Goal: Communication & Community: Answer question/provide support

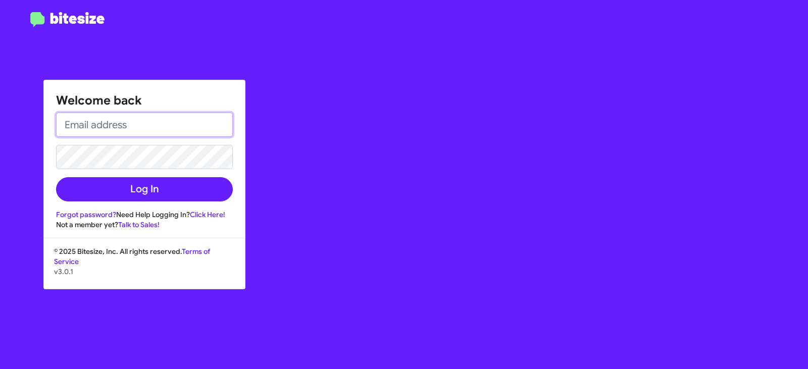
click at [163, 127] on input "email" at bounding box center [144, 125] width 177 height 24
type input "[EMAIL_ADDRESS][DOMAIN_NAME]"
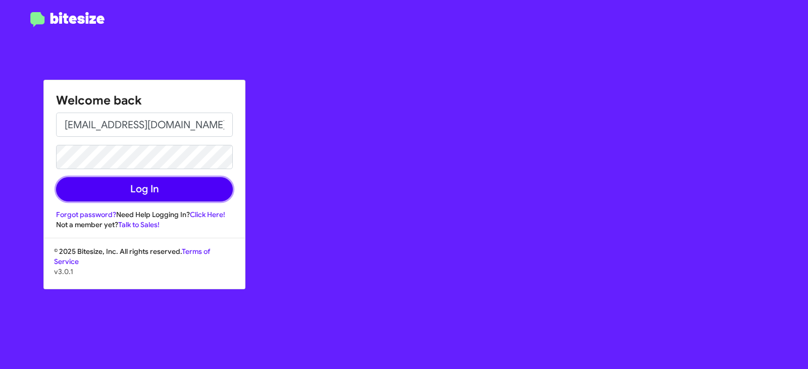
click at [163, 190] on button "Log In" at bounding box center [144, 189] width 177 height 24
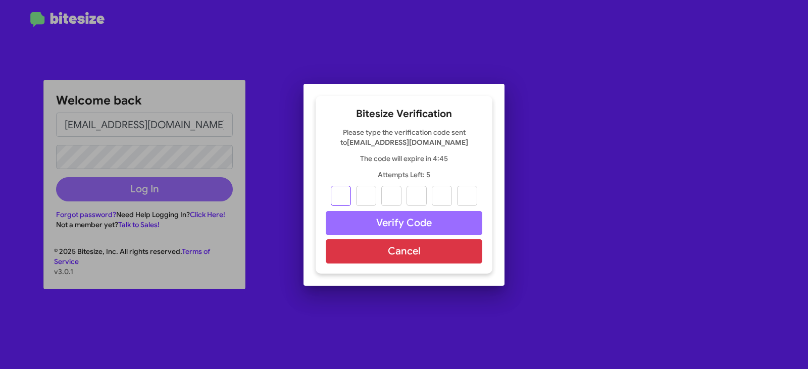
type input "4"
type input "5"
type input "6"
type input "2"
type input "6"
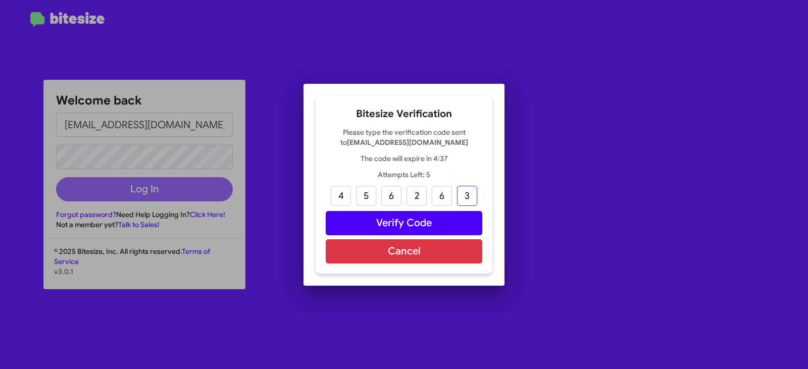
type input "3"
click at [378, 220] on button "Verify Code" at bounding box center [404, 223] width 156 height 24
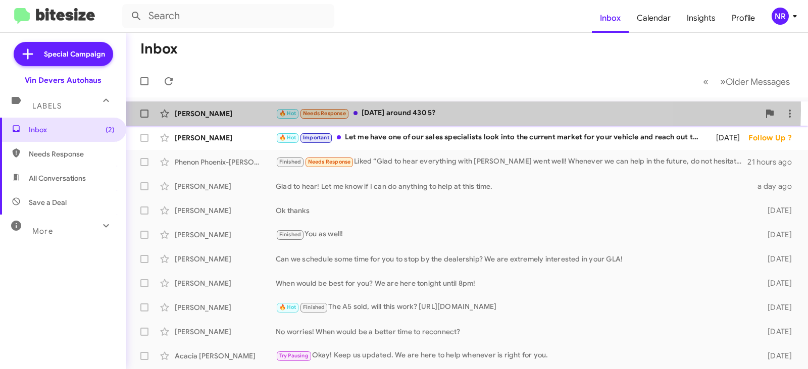
click at [416, 111] on div "🔥 Hot Needs Response [DATE] around 430 5?" at bounding box center [518, 114] width 484 height 12
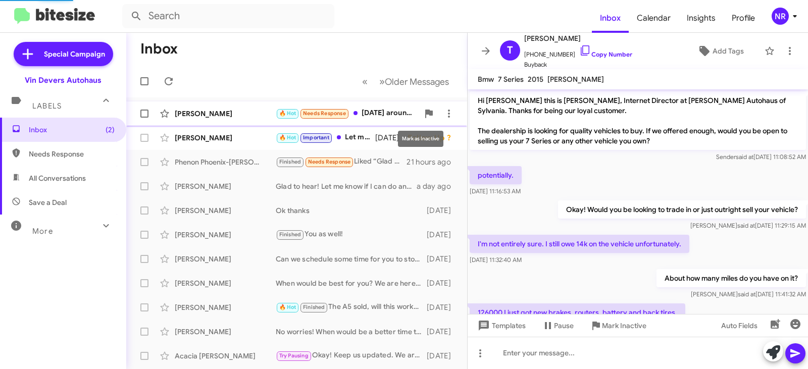
scroll to position [305, 0]
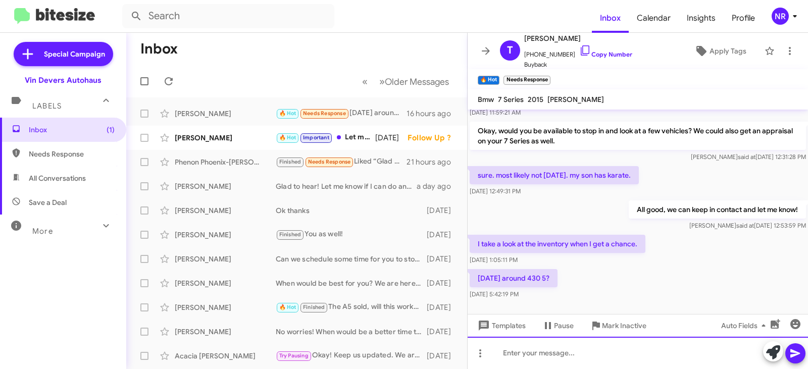
click at [574, 351] on div at bounding box center [637, 353] width 340 height 32
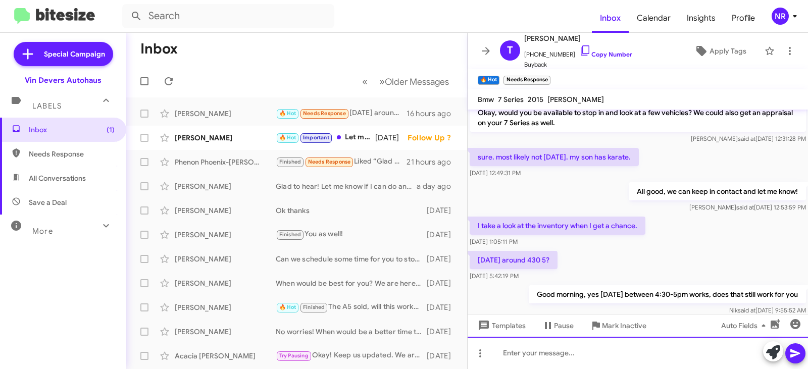
scroll to position [399, 0]
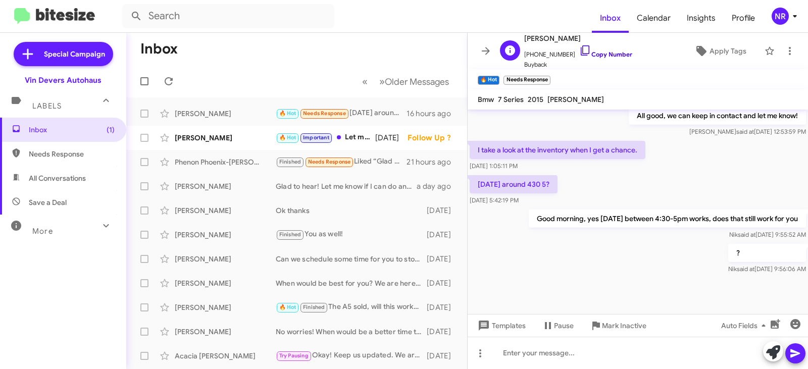
click at [579, 49] on icon at bounding box center [585, 50] width 12 height 12
click at [580, 46] on icon at bounding box center [584, 50] width 9 height 10
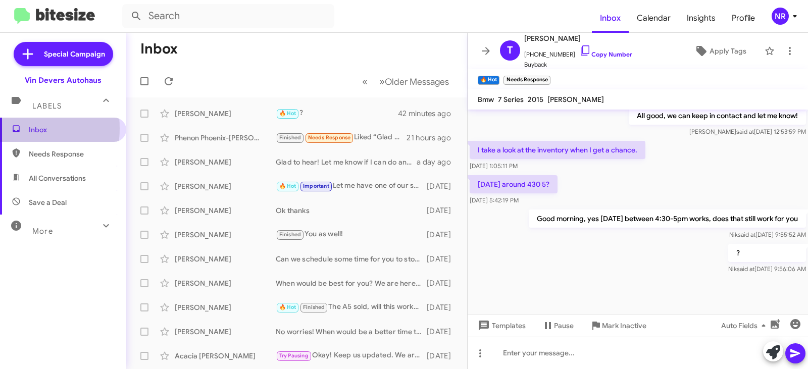
click at [10, 128] on span "Inbox" at bounding box center [63, 130] width 126 height 24
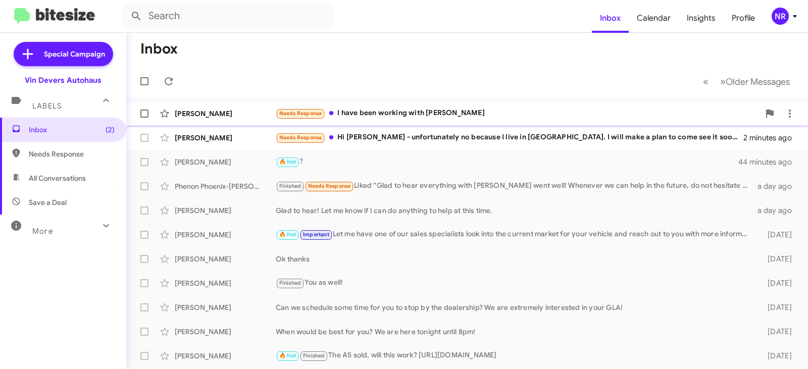
click at [503, 117] on div "Needs Response I have been working with Frank" at bounding box center [518, 114] width 484 height 12
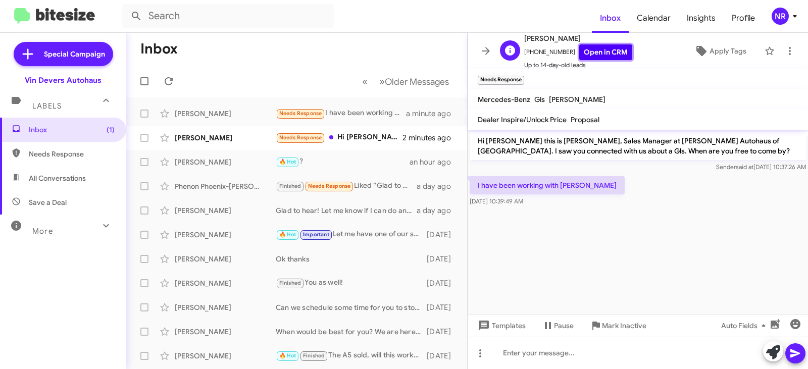
click at [591, 51] on link "Open in CRM" at bounding box center [605, 52] width 53 height 16
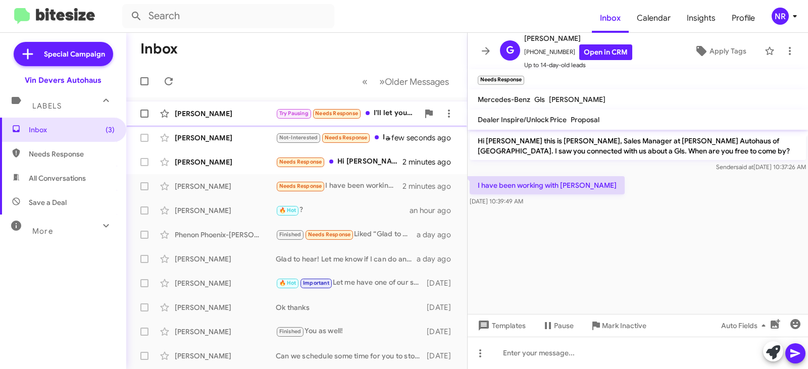
click at [236, 121] on div "Gregory Snyder Try Pausing Needs Response I'll let you know when I'm ready. a f…" at bounding box center [296, 113] width 325 height 20
